Goal: Task Accomplishment & Management: Manage account settings

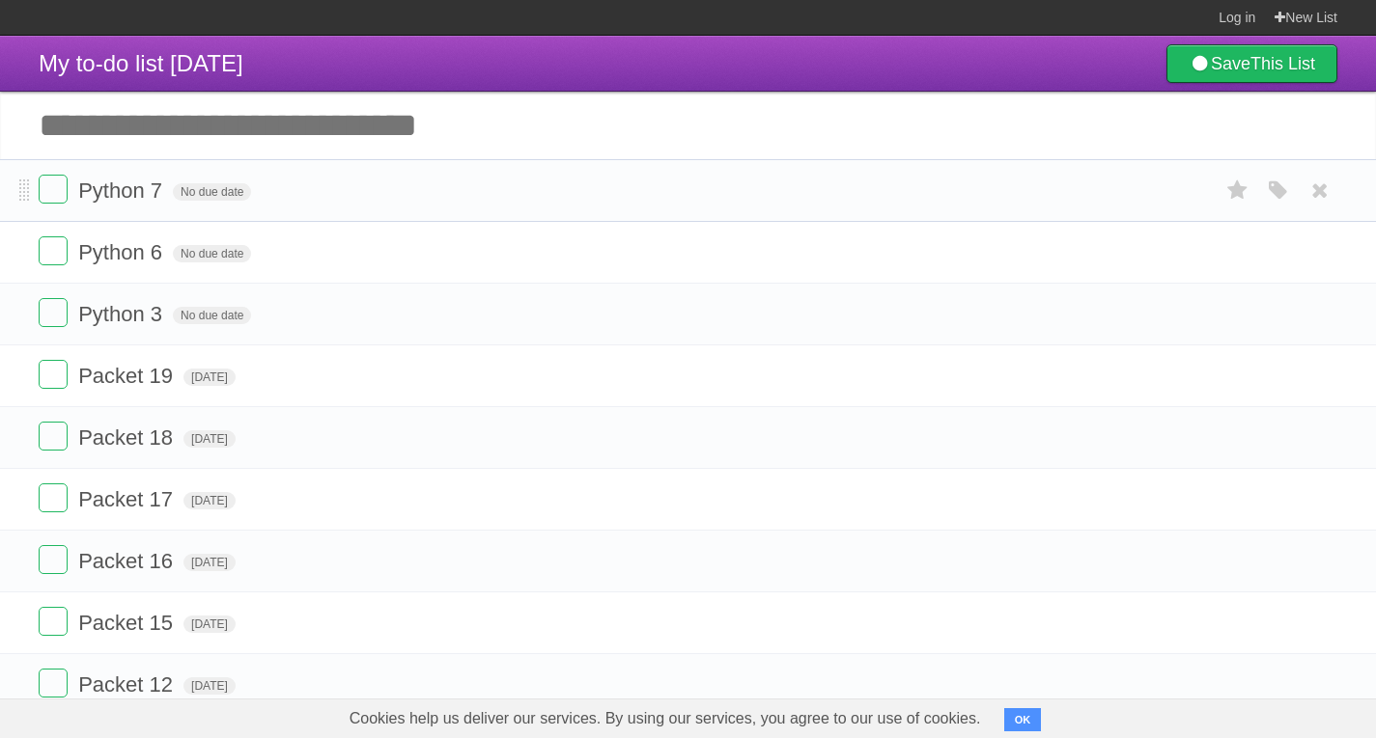
click at [41, 173] on li "Python 7 No due date White Red Blue Green Purple Orange" at bounding box center [688, 190] width 1376 height 63
drag, startPoint x: 432, startPoint y: 284, endPoint x: 1084, endPoint y: 285, distance: 651.6
click at [1084, 285] on ul "Python 7 No due date White Red Blue Green Purple Orange Python 6 No due date Wh…" at bounding box center [688, 468] width 1376 height 619
click at [1320, 195] on icon at bounding box center [1319, 191] width 27 height 32
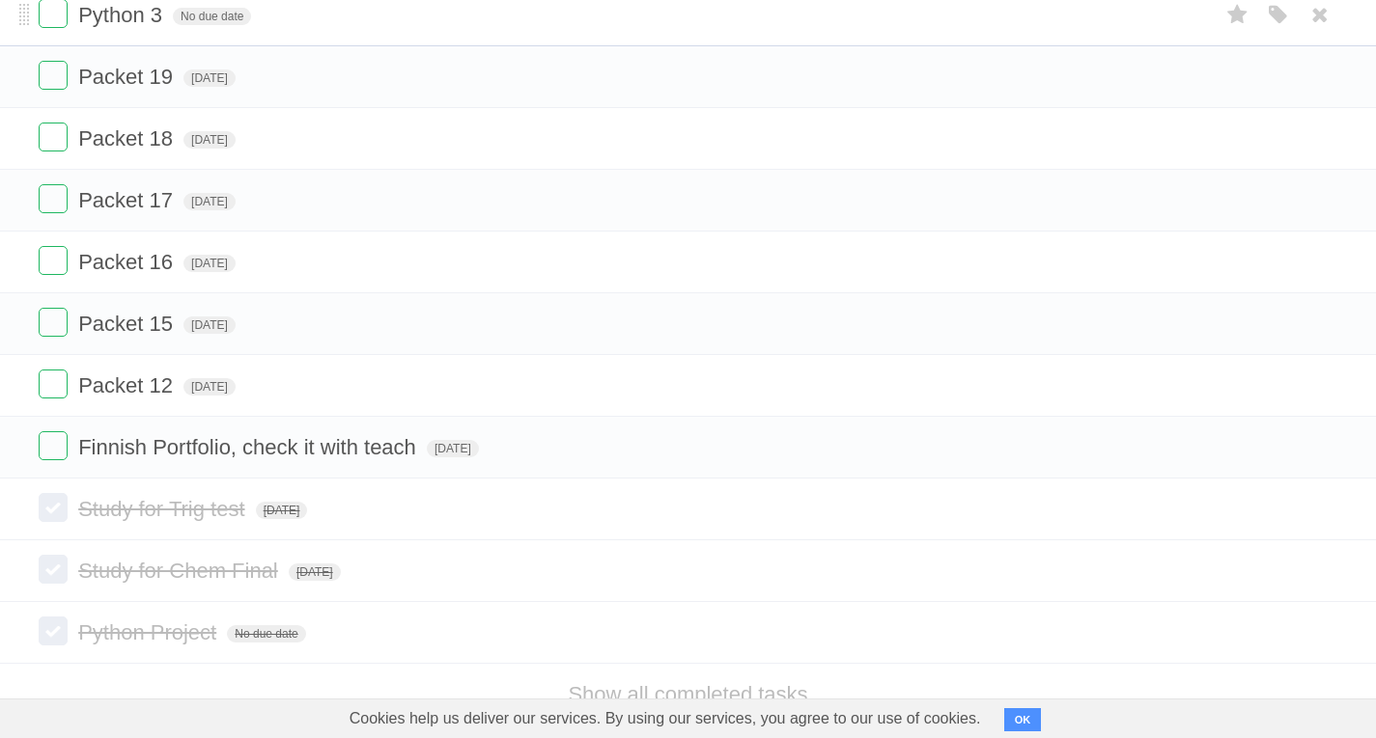
scroll to position [292, 0]
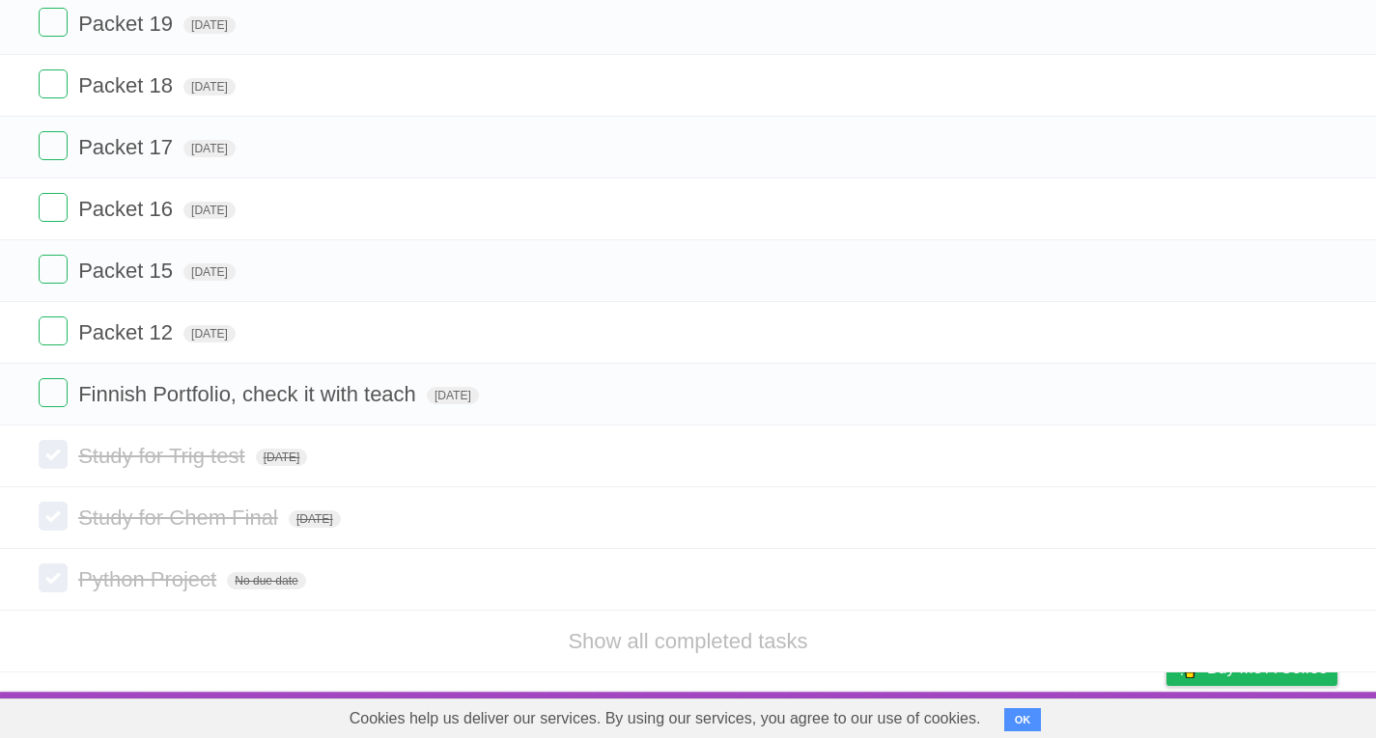
click at [762, 611] on li "Show all completed tasks" at bounding box center [688, 641] width 1376 height 63
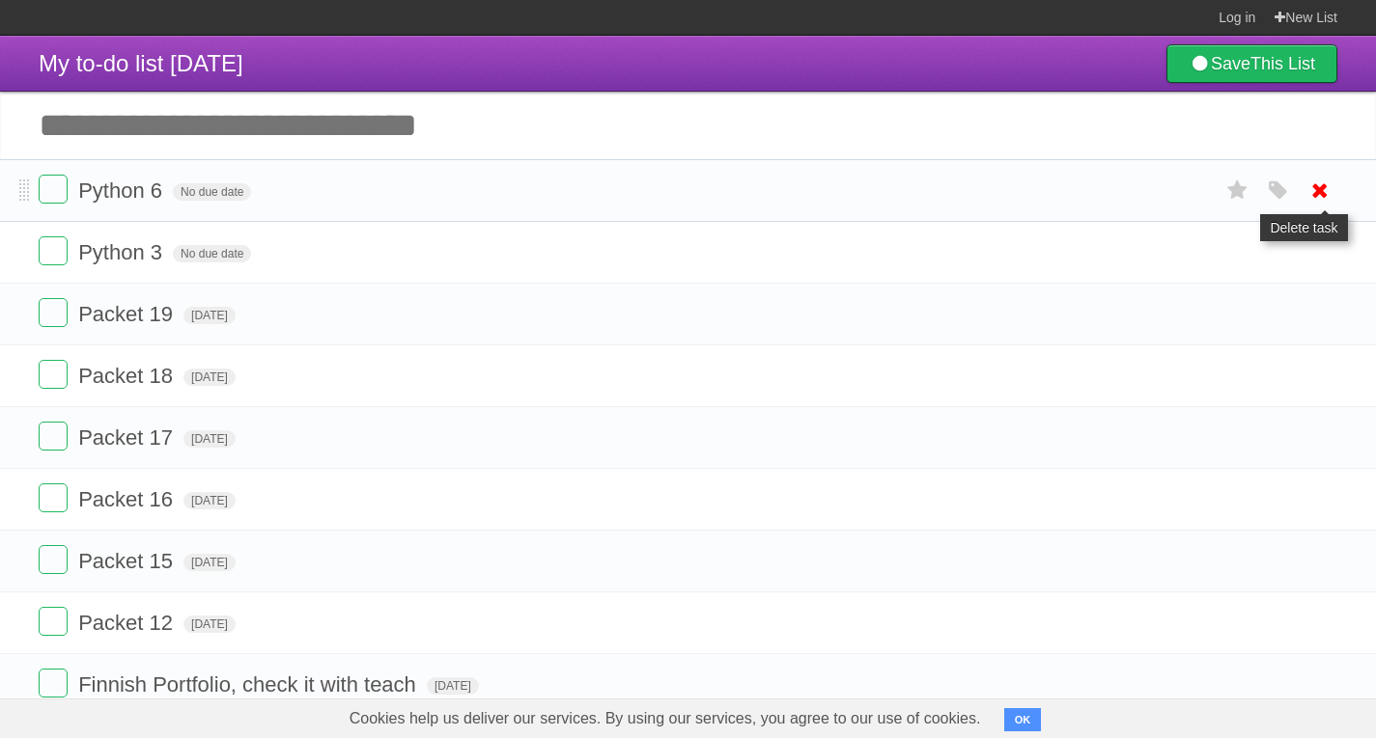
click at [1322, 196] on icon at bounding box center [1319, 191] width 27 height 32
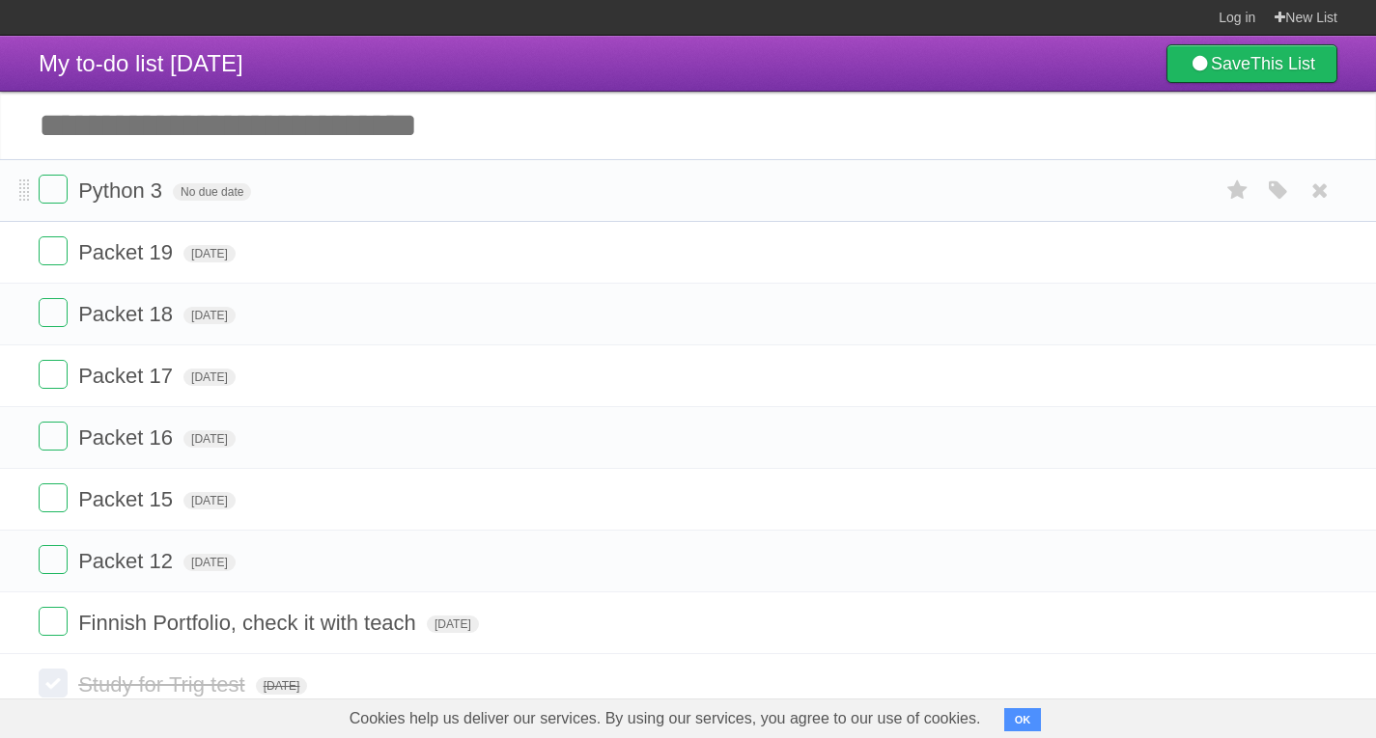
click at [70, 203] on form "Python 3 No due date White Red Blue Green Purple Orange" at bounding box center [688, 191] width 1298 height 32
click at [54, 199] on label at bounding box center [53, 189] width 29 height 29
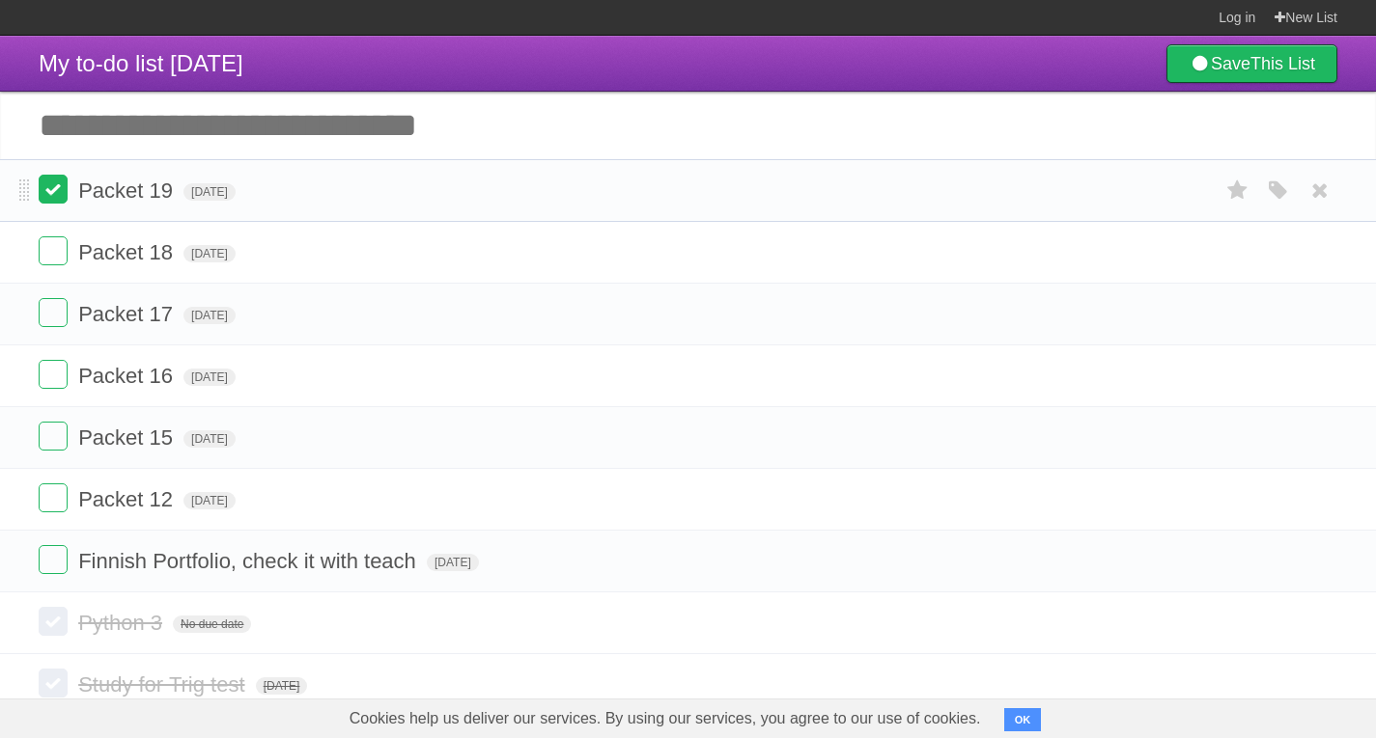
click at [56, 194] on label at bounding box center [53, 189] width 29 height 29
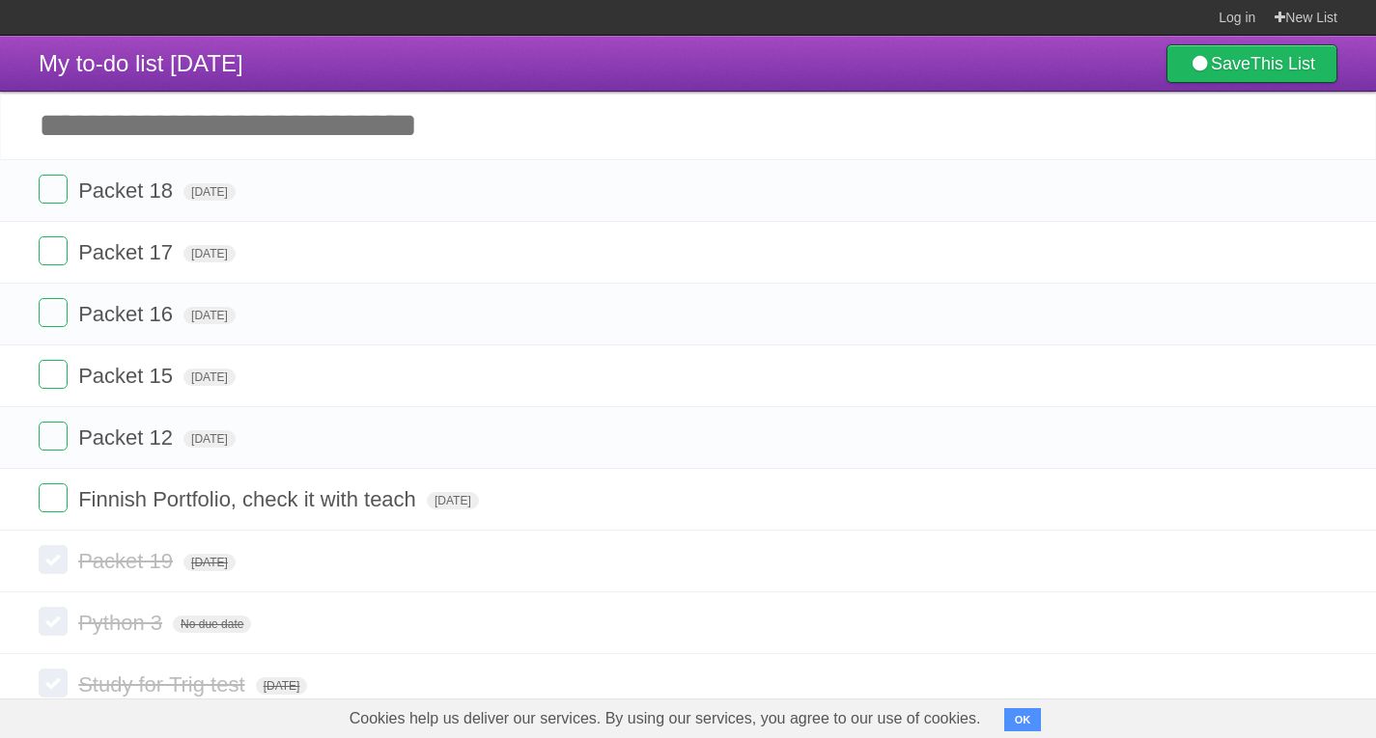
click at [56, 193] on label at bounding box center [53, 189] width 29 height 29
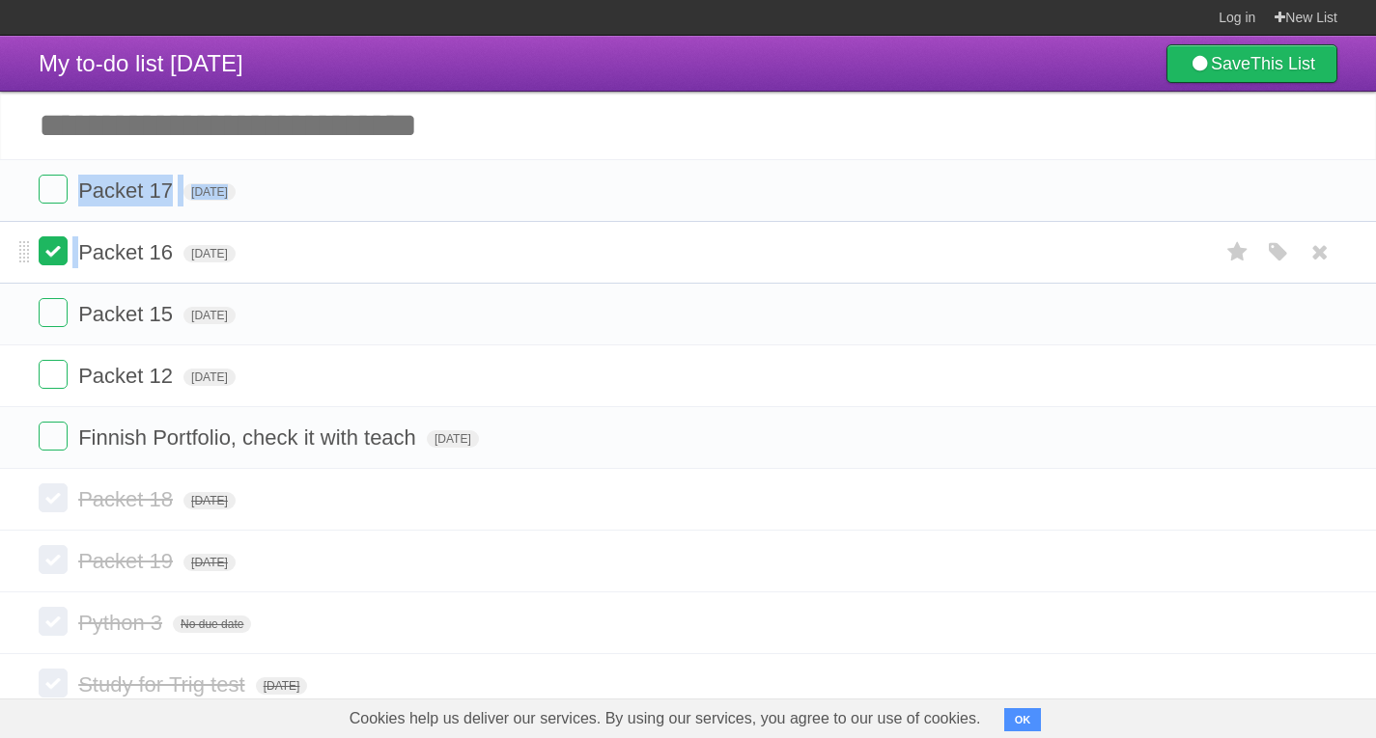
drag, startPoint x: 56, startPoint y: 193, endPoint x: 51, endPoint y: 249, distance: 56.2
click at [51, 249] on ul "Packet 17 [DATE] White Red Blue Green Purple Orange Packet 16 [DATE] White Red …" at bounding box center [688, 314] width 1376 height 310
click at [51, 249] on label at bounding box center [53, 251] width 29 height 29
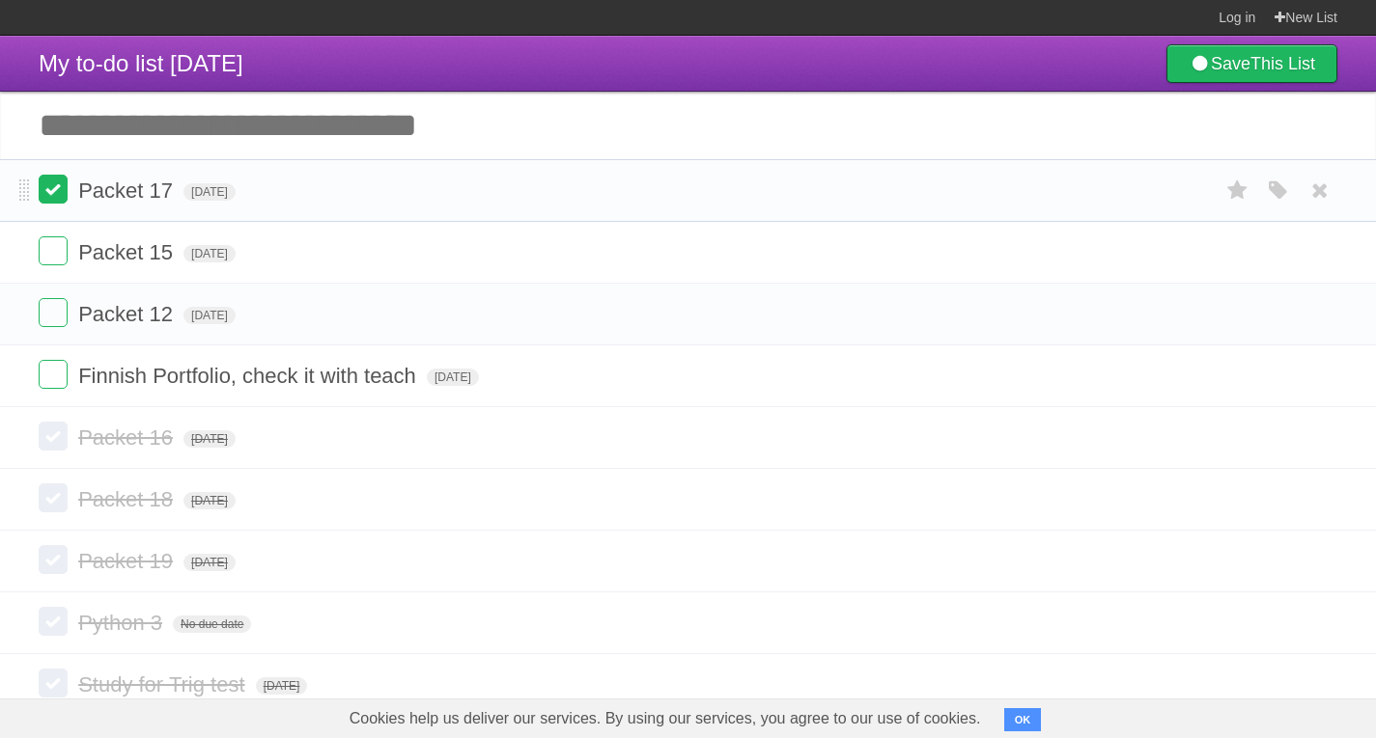
click at [57, 181] on label at bounding box center [53, 189] width 29 height 29
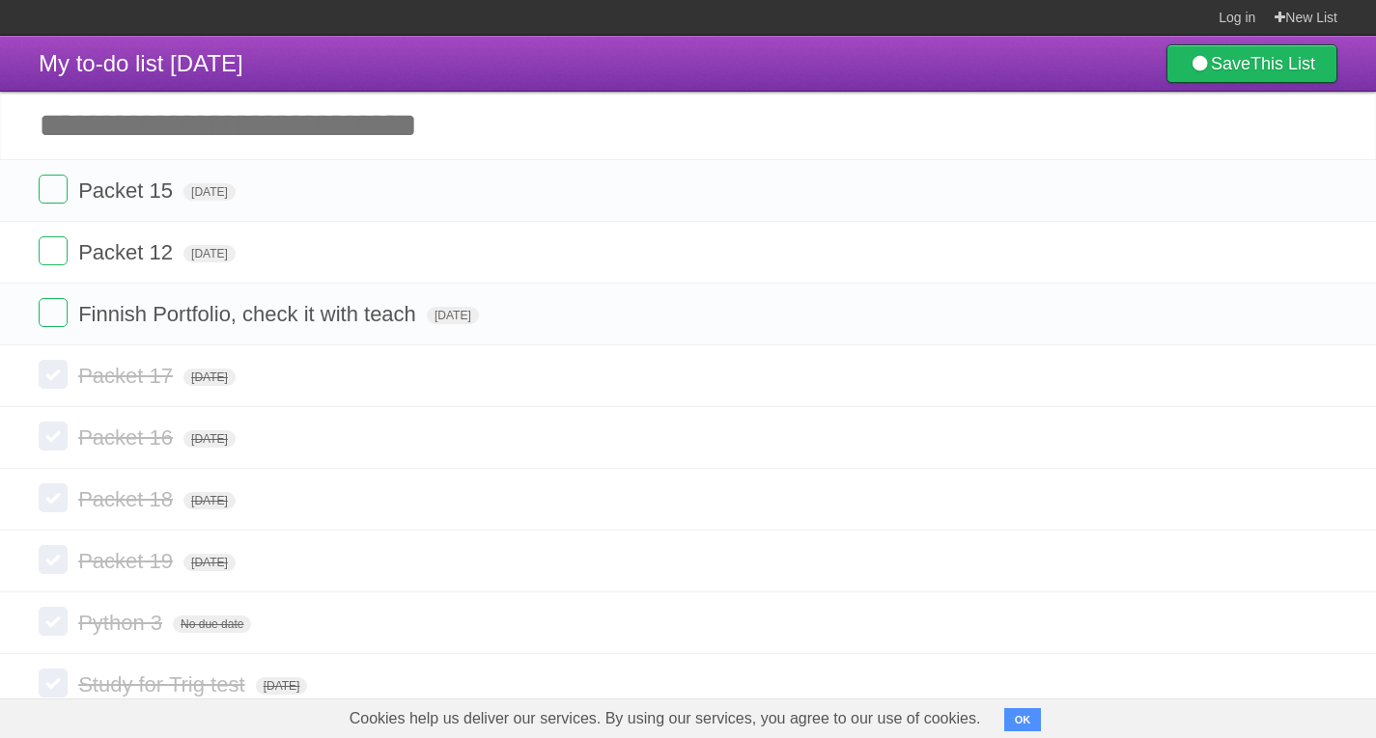
click at [57, 181] on label at bounding box center [53, 189] width 29 height 29
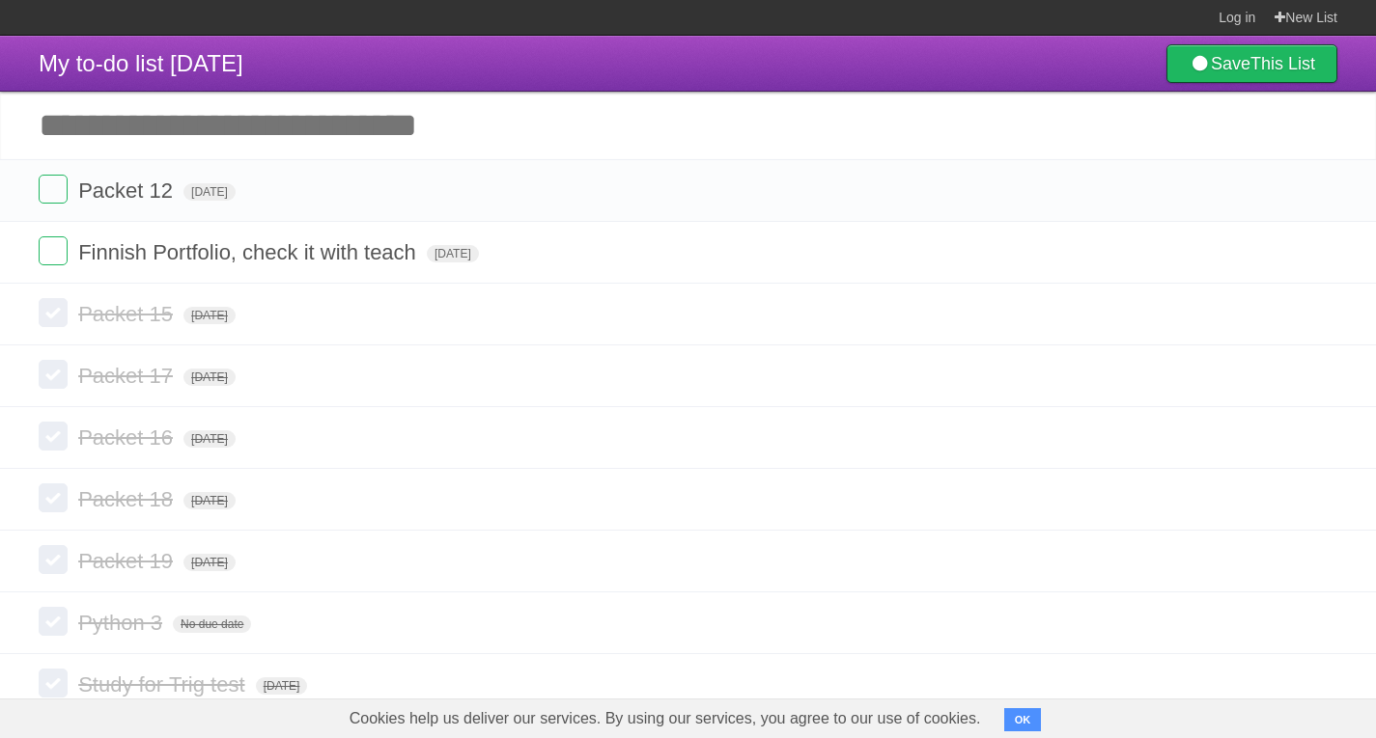
click at [57, 181] on label at bounding box center [53, 189] width 29 height 29
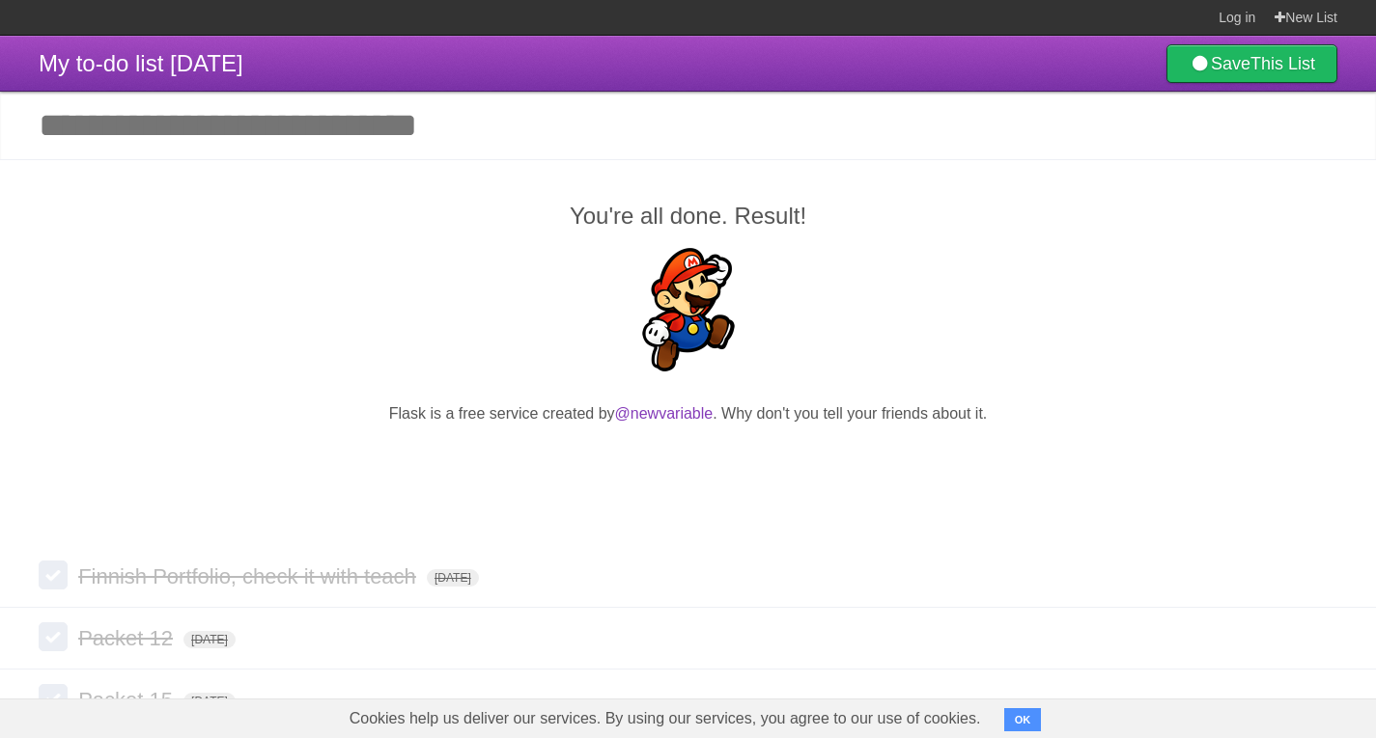
scroll to position [1, 0]
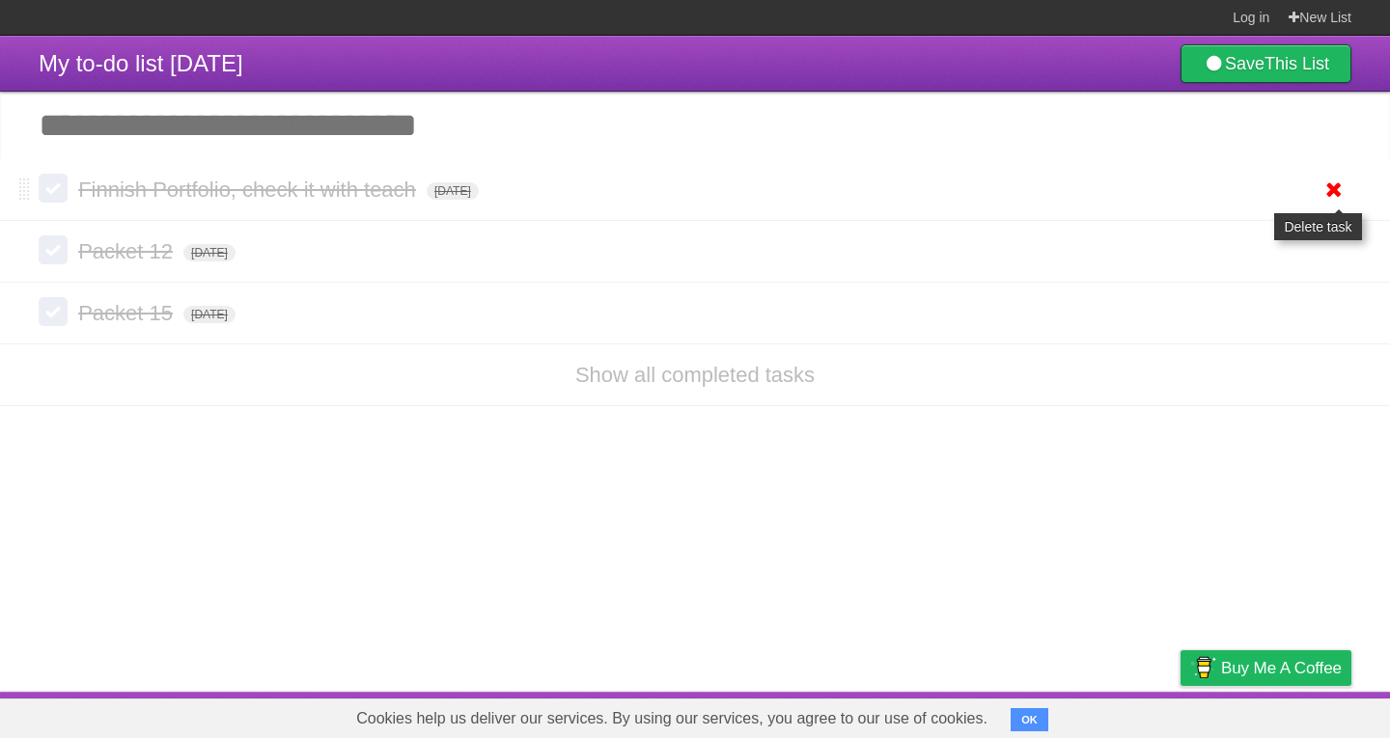
click at [1335, 191] on icon at bounding box center [1334, 190] width 27 height 32
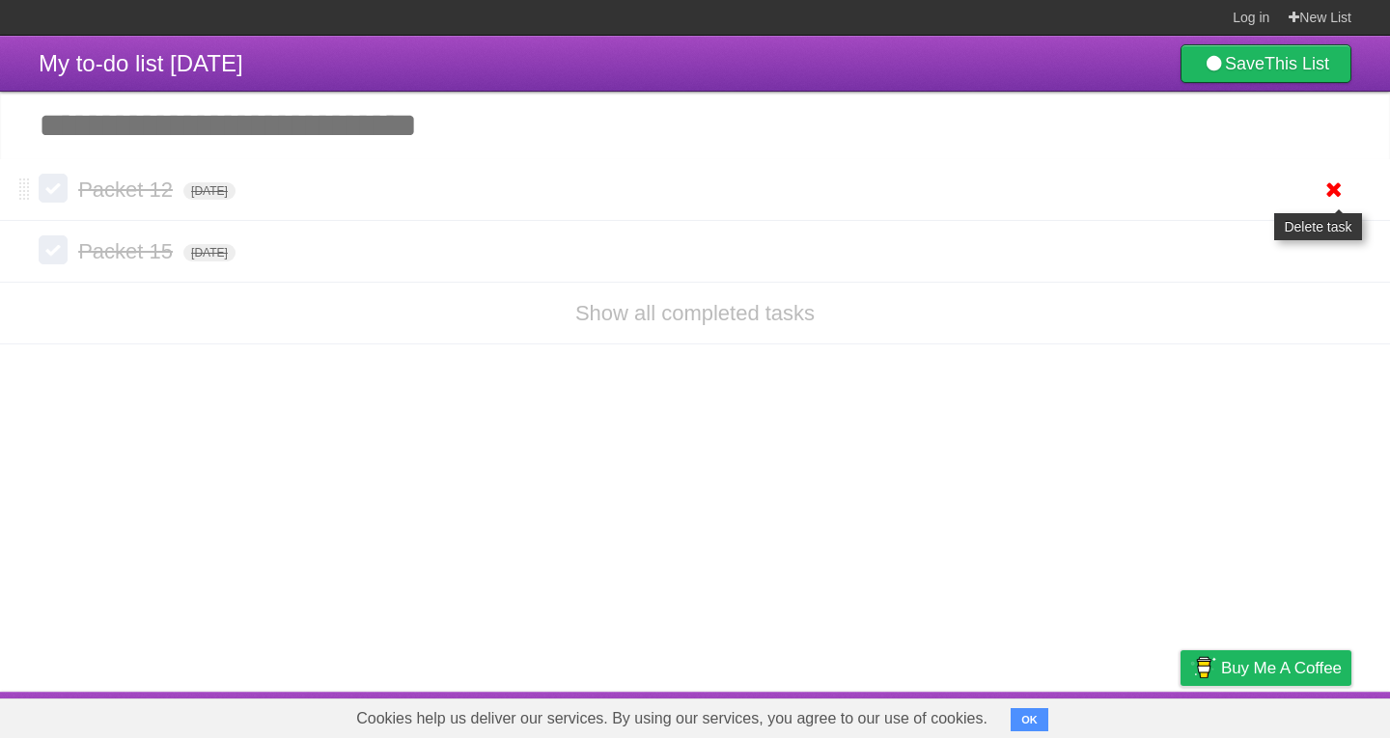
click at [1324, 200] on icon at bounding box center [1334, 190] width 27 height 32
click at [1323, 193] on icon at bounding box center [1334, 190] width 27 height 32
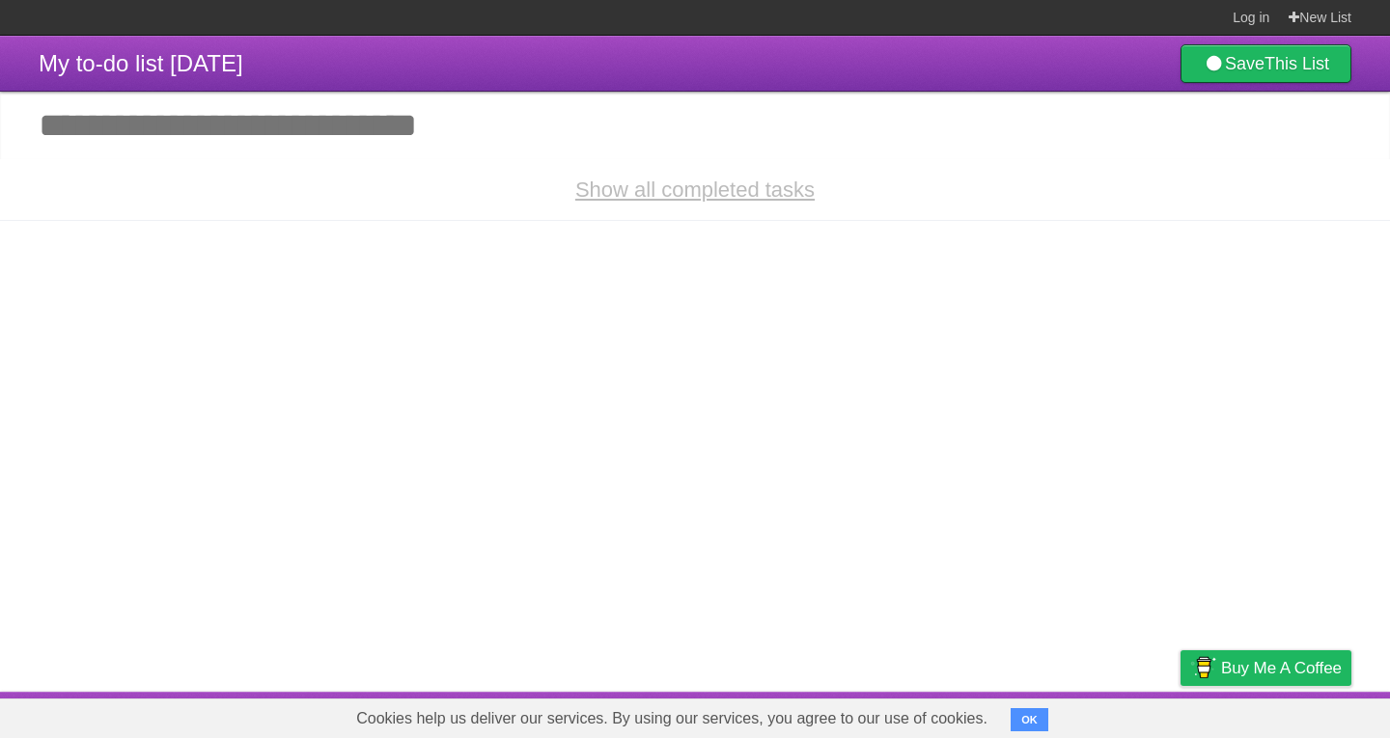
click at [753, 200] on link "Show all completed tasks" at bounding box center [694, 190] width 239 height 24
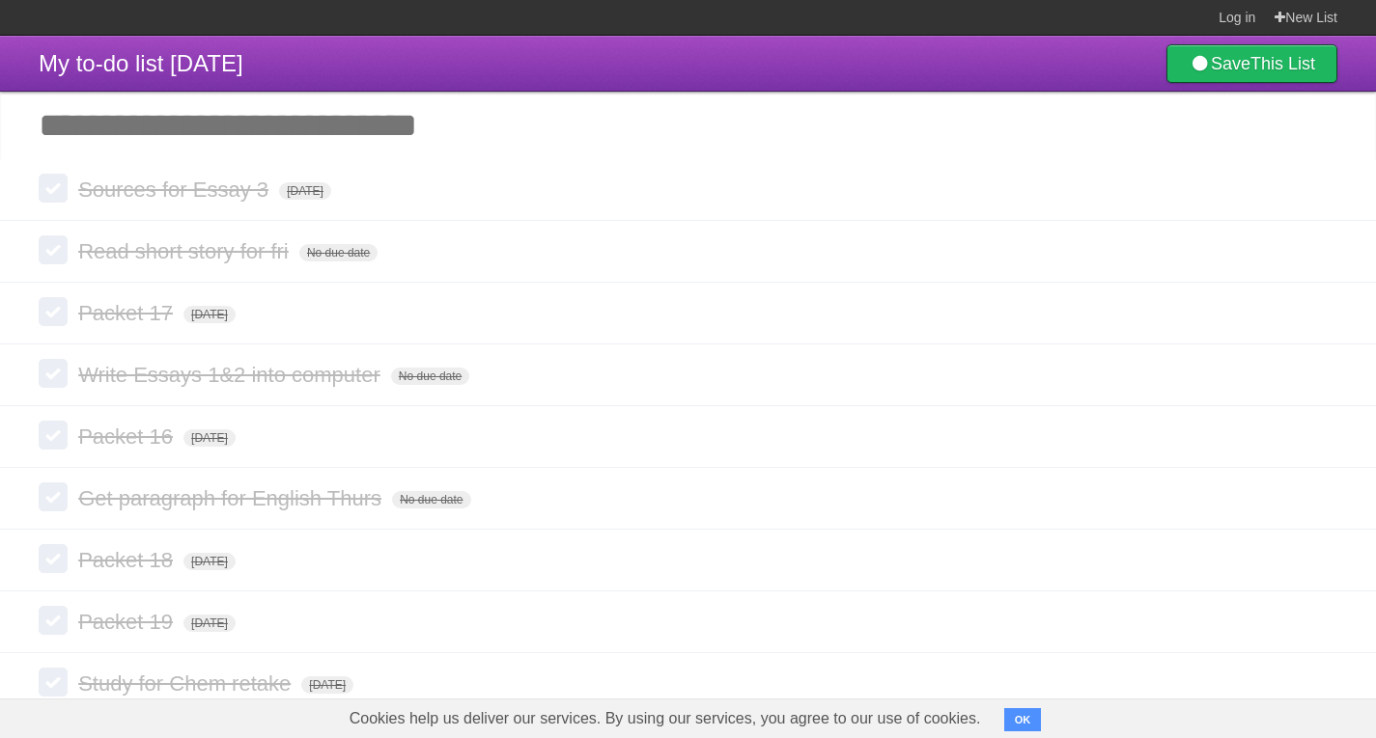
scroll to position [1, 0]
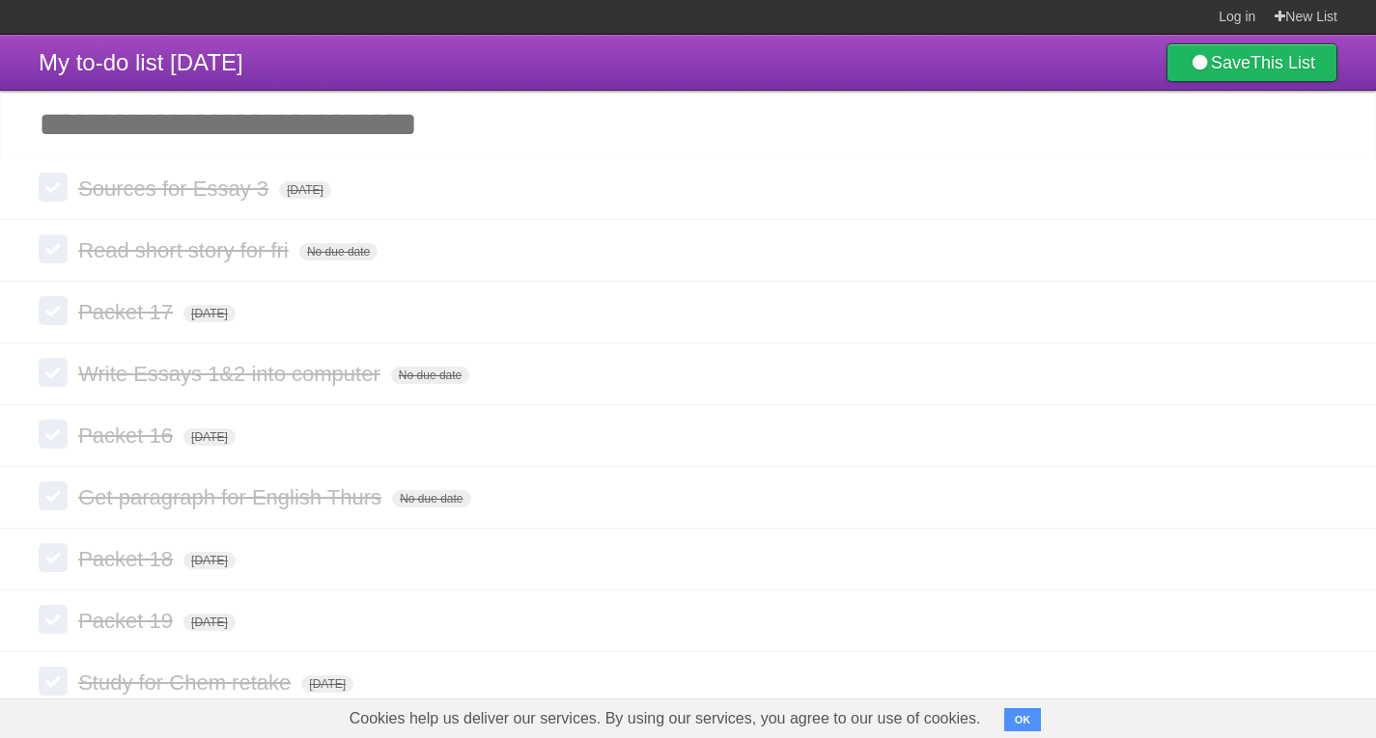
click at [243, 44] on h1 "My to-do list [DATE]" at bounding box center [141, 63] width 205 height 46
click at [1311, 17] on link "New List" at bounding box center [1305, 16] width 63 height 35
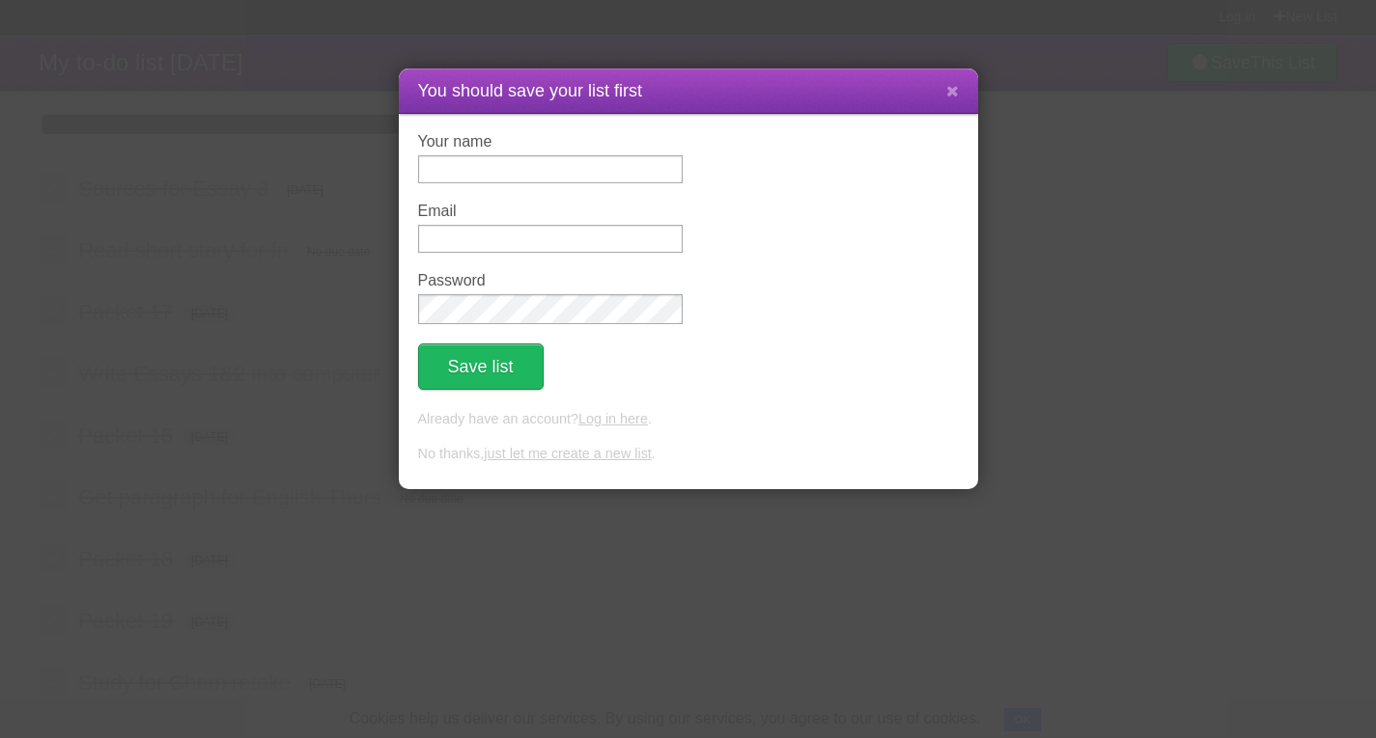
click at [608, 456] on link "just let me create a new list" at bounding box center [568, 453] width 168 height 15
